Goal: Check status

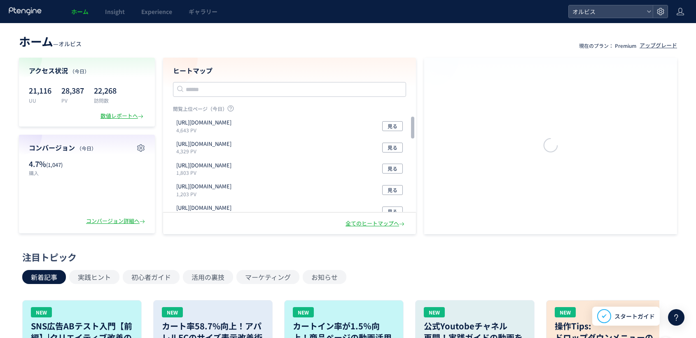
click at [152, 12] on span "Experience" at bounding box center [156, 11] width 31 height 8
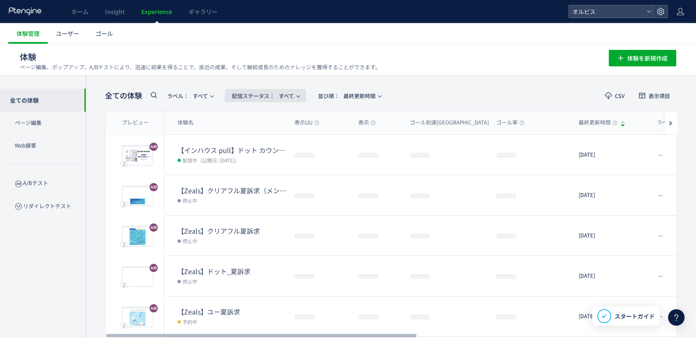
click at [270, 96] on span "配信ステータス​：" at bounding box center [253, 96] width 43 height 8
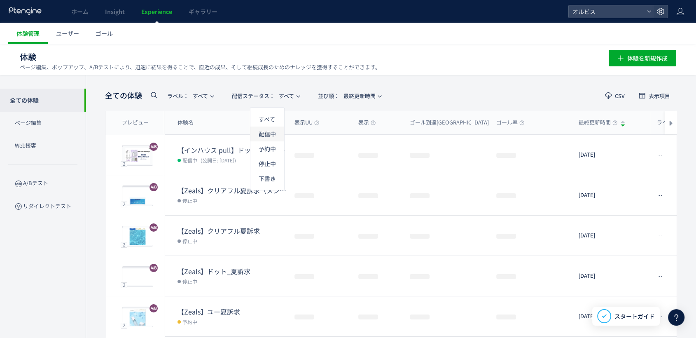
click at [269, 156] on li "配信中" at bounding box center [267, 163] width 34 height 15
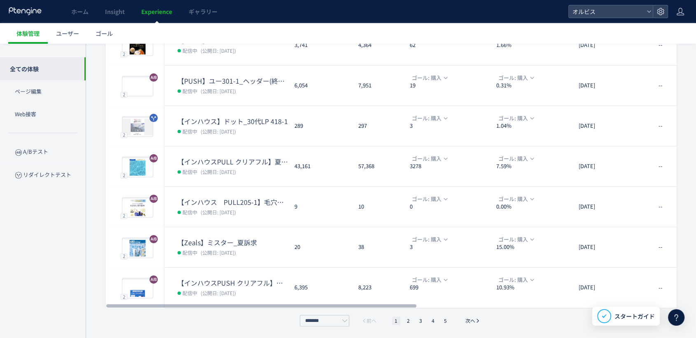
scroll to position [231, 0]
click at [417, 322] on li "2" at bounding box center [421, 320] width 8 height 8
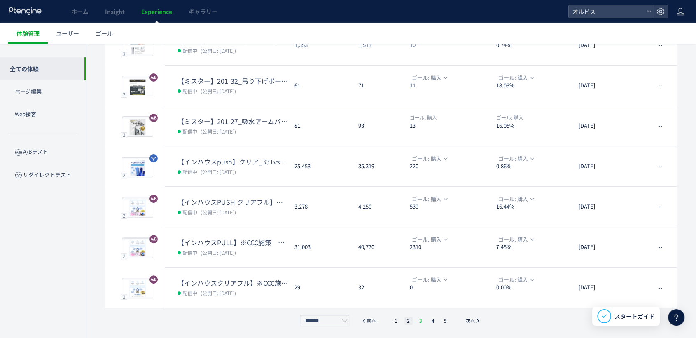
click at [429, 319] on li "3" at bounding box center [433, 320] width 8 height 8
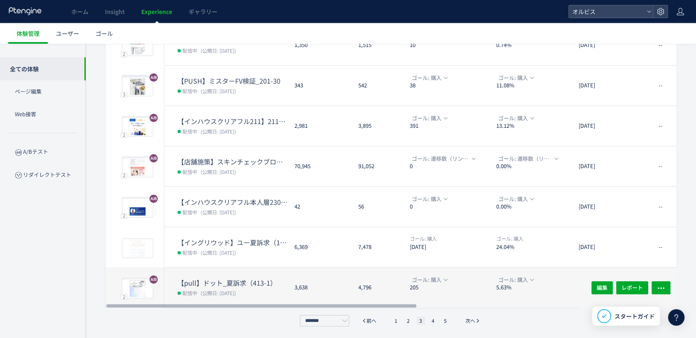
click at [247, 280] on dt "【pull】ドット_夏訴求（413-1）" at bounding box center [232, 282] width 110 height 9
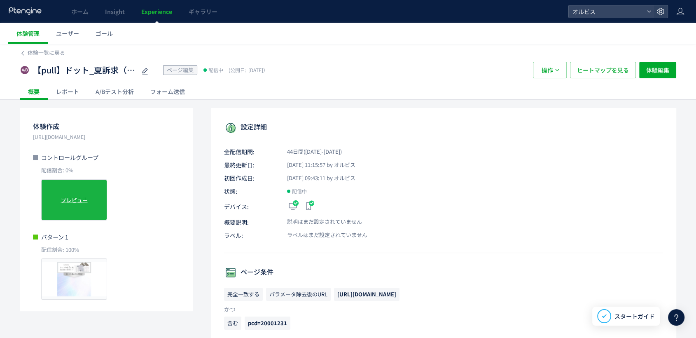
click at [80, 197] on span "プレビュー" at bounding box center [74, 200] width 27 height 8
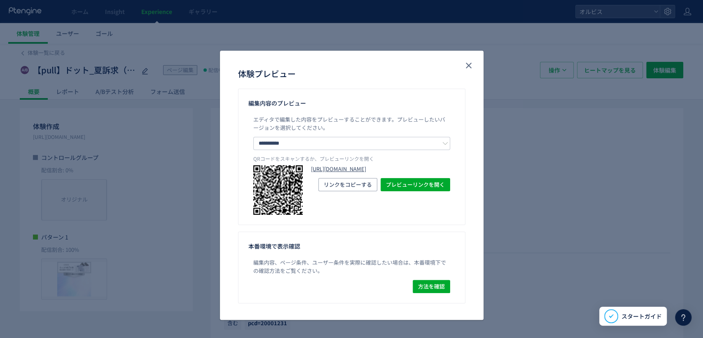
click at [329, 173] on link "[URL][DOMAIN_NAME]" at bounding box center [380, 169] width 139 height 8
click at [353, 191] on span "リンクをコピーする" at bounding box center [348, 184] width 48 height 13
click at [350, 191] on span "リンクをコピーする" at bounding box center [348, 184] width 48 height 13
